Goal: Find specific page/section: Find specific page/section

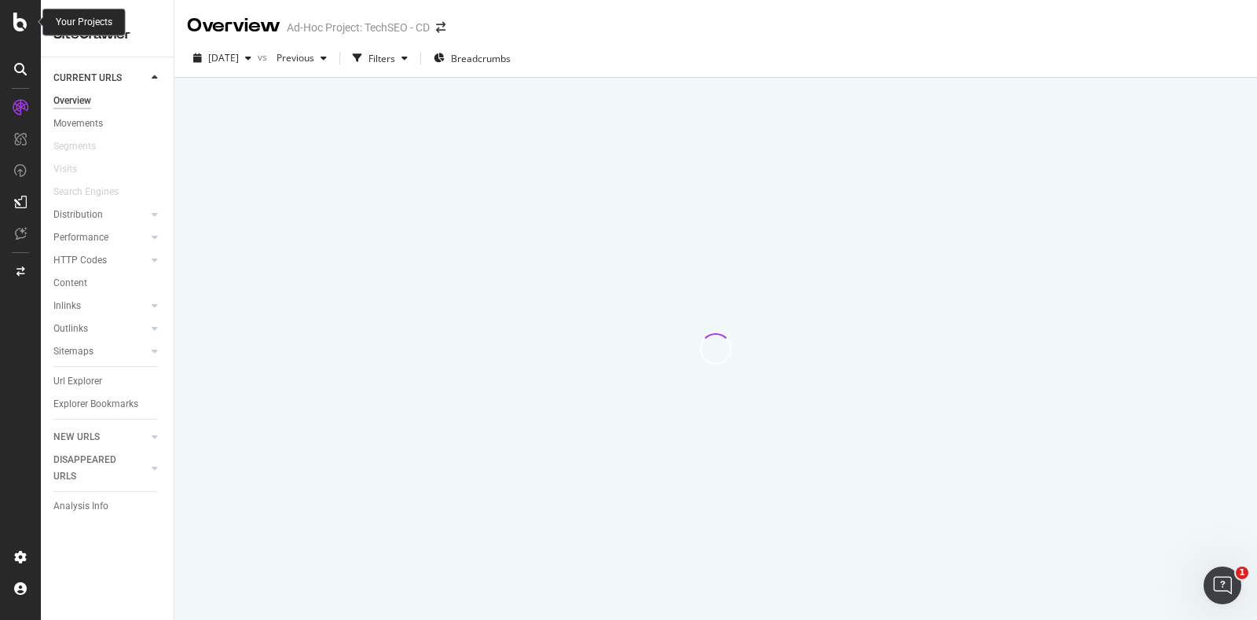
click at [20, 18] on icon at bounding box center [20, 22] width 14 height 19
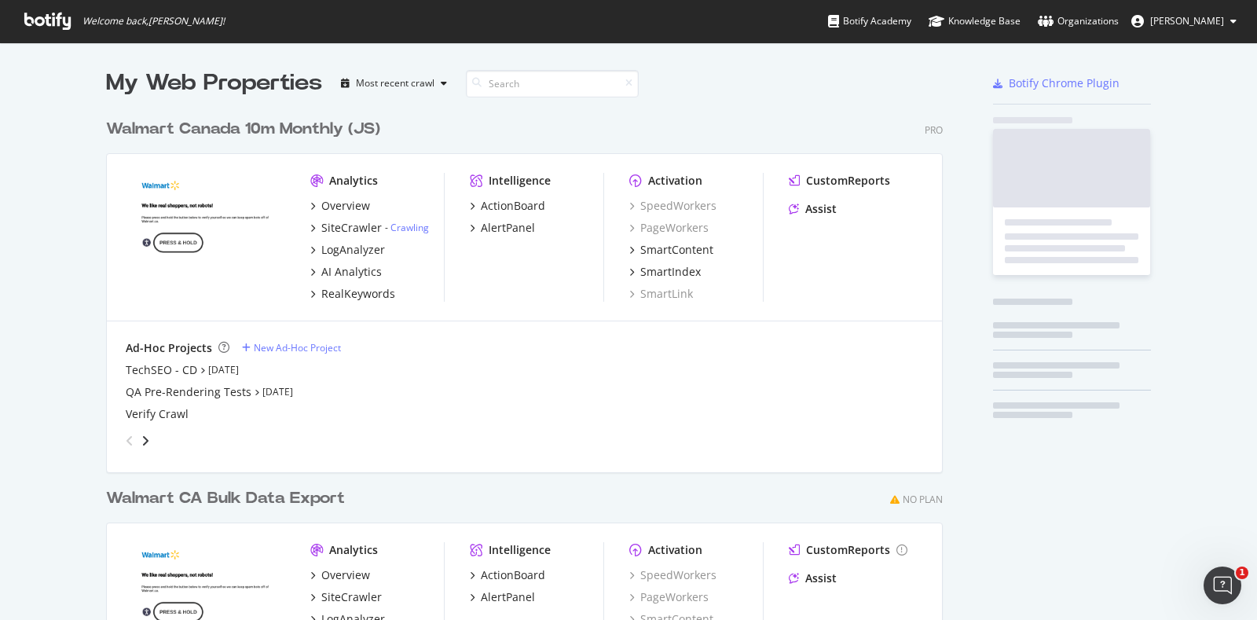
scroll to position [605, 1227]
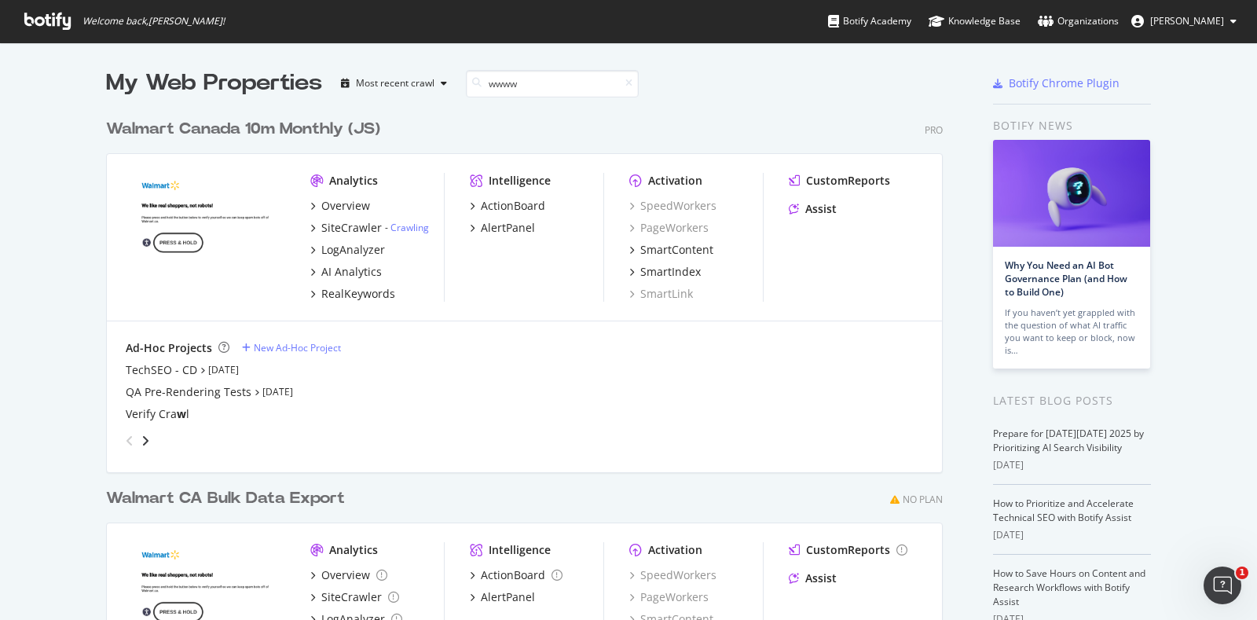
type input "wwwww"
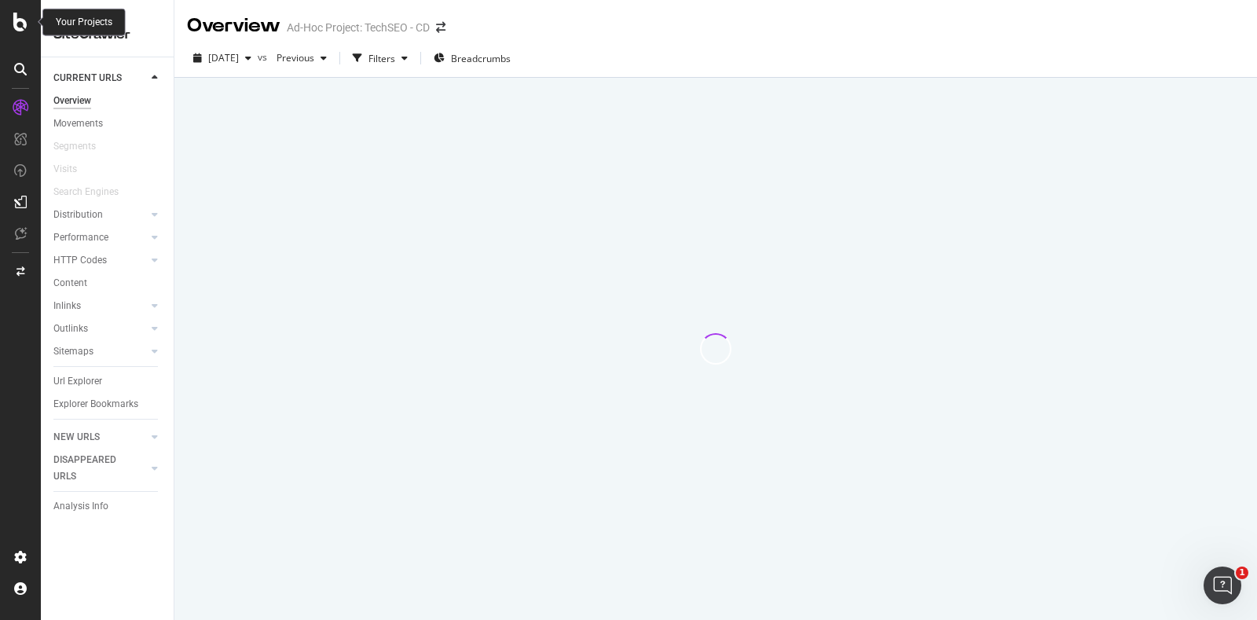
click at [24, 9] on div at bounding box center [20, 310] width 41 height 620
